Goal: Register for event/course

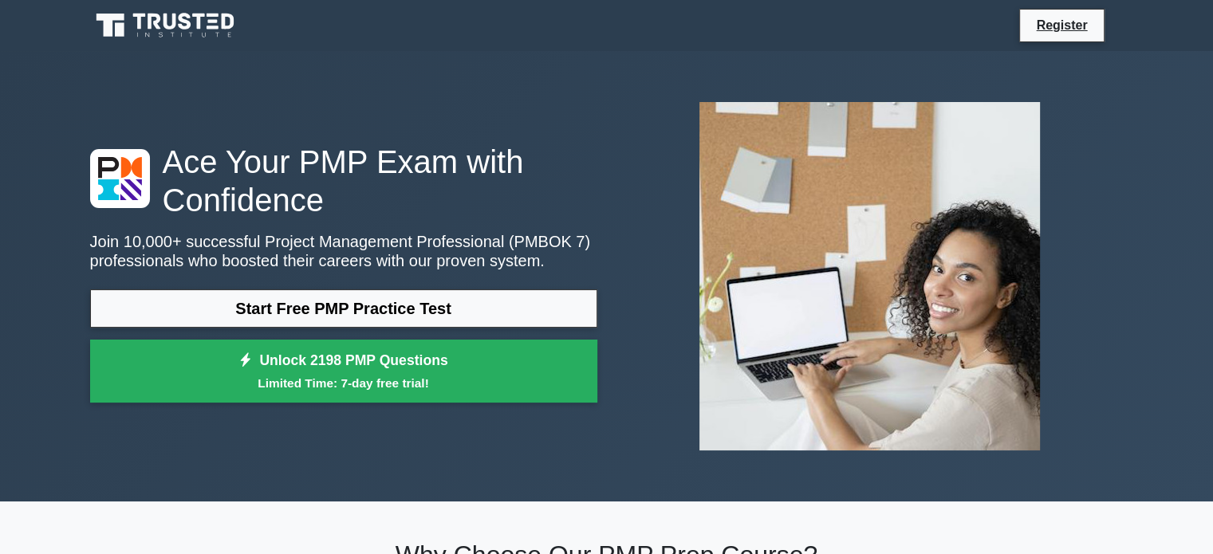
click at [347, 318] on link "Start Free PMP Practice Test" at bounding box center [343, 308] width 507 height 38
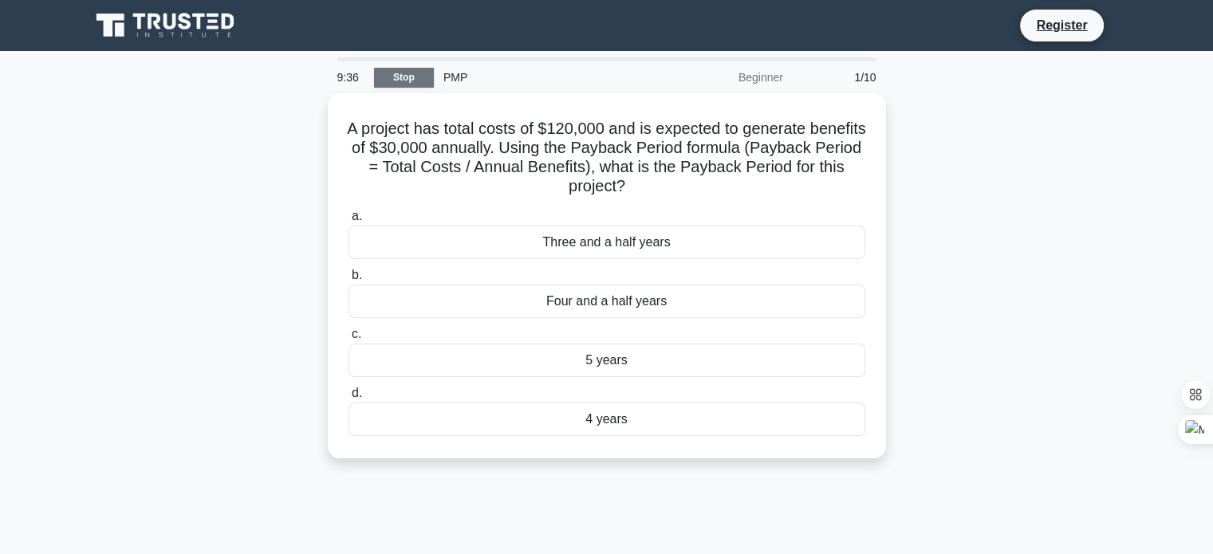
click at [395, 80] on link "Stop" at bounding box center [404, 78] width 60 height 20
